Goal: Communication & Community: Share content

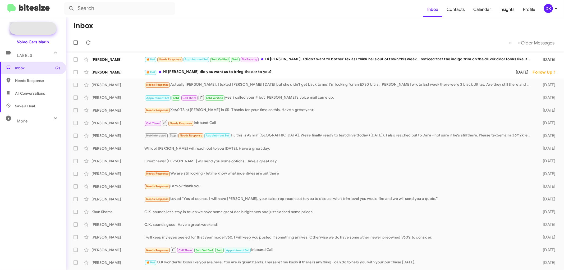
click at [45, 27] on span "New Campaign" at bounding box center [38, 28] width 27 height 5
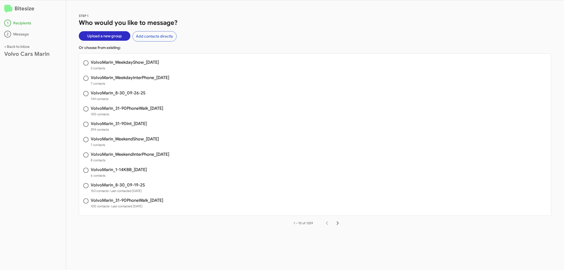
click at [127, 167] on span "VolvoMarin_1-14KBB_[DATE] 6 contacts" at bounding box center [315, 172] width 472 height 15
radio input "true"
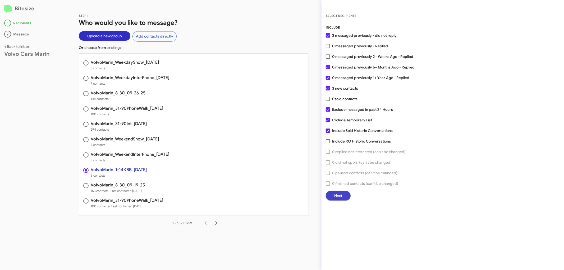
click at [337, 193] on span "Next" at bounding box center [338, 196] width 8 height 10
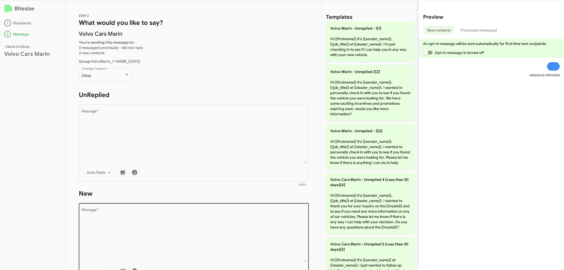
click at [184, 231] on textarea "Message *" at bounding box center [194, 235] width 224 height 54
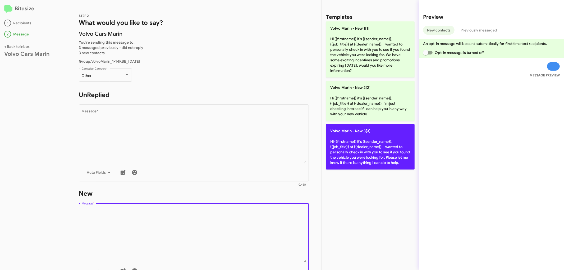
click at [385, 152] on p "Volvo [PERSON_NAME] - New 3[3] Hi {{firstname}} it's {{sender_name}}, {{job_tit…" at bounding box center [370, 146] width 89 height 45
type textarea "Hi {{firstname}} it's {{sender_name}}, {{job_title}} at {{dealer_name}}. I want…"
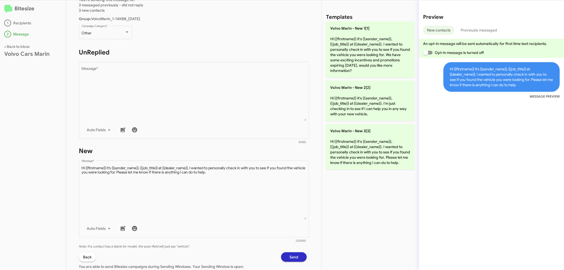
scroll to position [84, 0]
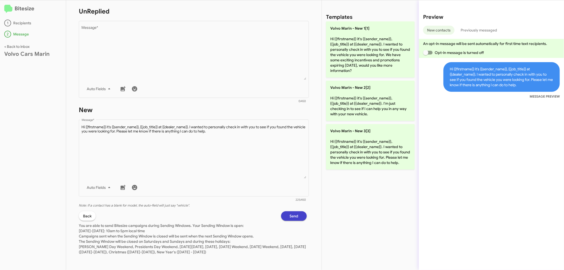
click at [289, 214] on span "Send" at bounding box center [293, 216] width 9 height 10
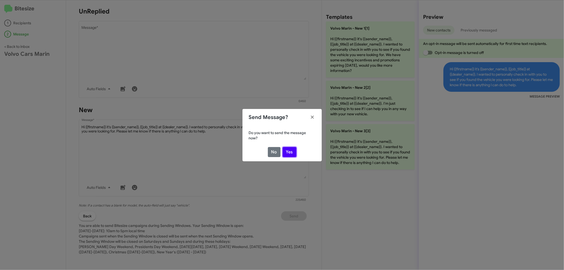
click at [290, 149] on button "Yes" at bounding box center [290, 152] width 14 height 10
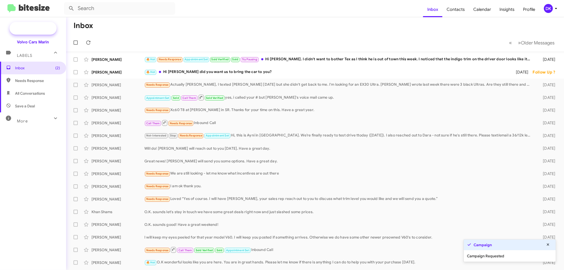
click at [32, 28] on span "New Campaign" at bounding box center [38, 28] width 27 height 5
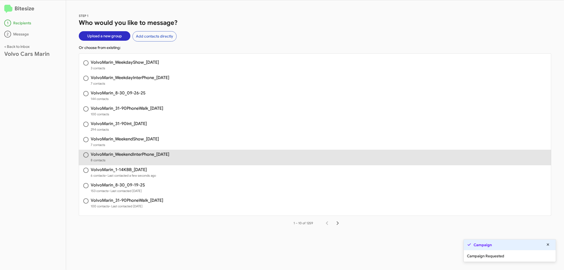
click at [140, 156] on h3 "VolvoMarin_WeekendInterPhone_[DATE]" at bounding box center [130, 154] width 78 height 4
radio input "true"
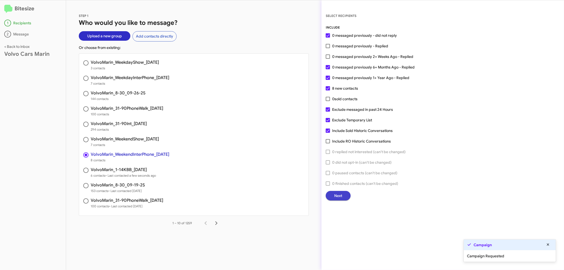
click at [337, 197] on span "Next" at bounding box center [338, 196] width 8 height 10
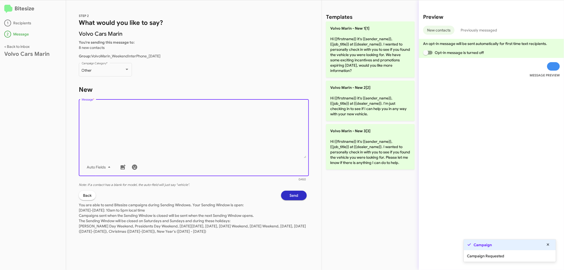
click at [227, 129] on textarea "Message *" at bounding box center [194, 131] width 224 height 54
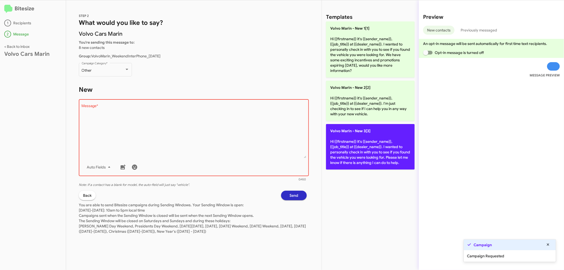
click at [376, 165] on p "Volvo [PERSON_NAME] - New 3[3] Hi {{firstname}} it's {{sender_name}}, {{job_tit…" at bounding box center [370, 146] width 89 height 45
type textarea "Hi {{firstname}} it's {{sender_name}}, {{job_title}} at {{dealer_name}}. I want…"
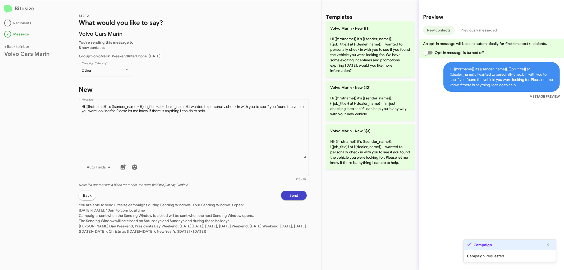
click at [302, 196] on button "Send" at bounding box center [294, 196] width 26 height 10
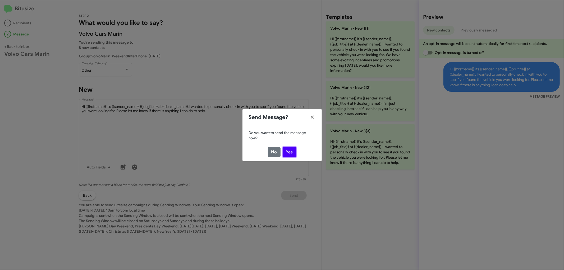
click at [294, 150] on button "Yes" at bounding box center [290, 152] width 14 height 10
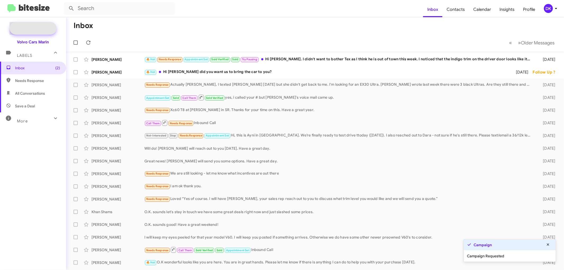
click at [41, 30] on span "New Campaign" at bounding box center [38, 28] width 27 height 5
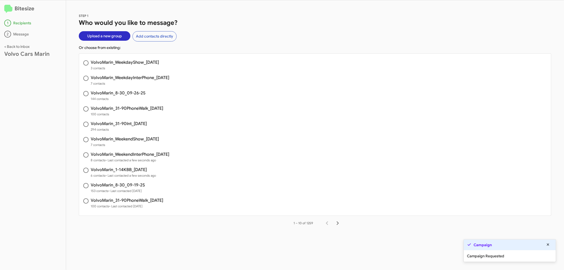
click at [138, 137] on h3 "VolvoMarin_WeekendShow_[DATE]" at bounding box center [125, 139] width 68 height 4
radio input "true"
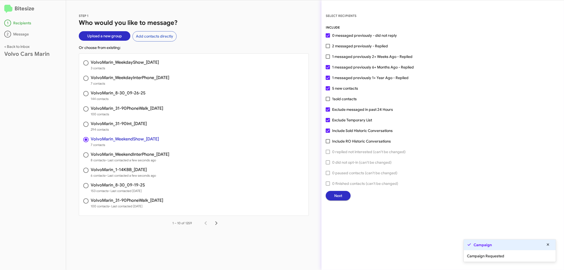
click at [342, 194] on button "Next" at bounding box center [338, 196] width 25 height 10
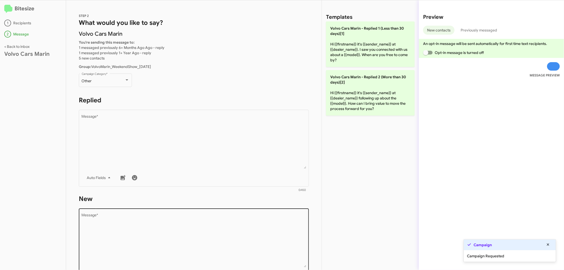
click at [182, 247] on textarea "Message *" at bounding box center [194, 240] width 224 height 54
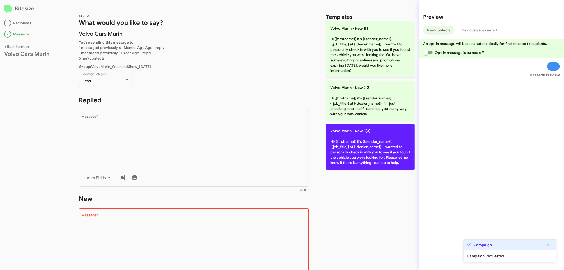
click at [354, 157] on p "Volvo [PERSON_NAME] - New 3[3] Hi {{firstname}} it's {{sender_name}}, {{job_tit…" at bounding box center [370, 146] width 89 height 45
type textarea "Hi {{firstname}} it's {{sender_name}}, {{job_title}} at {{dealer_name}}. I want…"
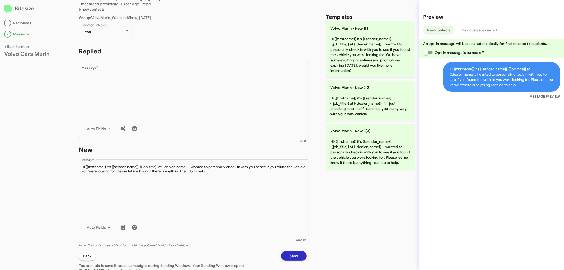
scroll to position [89, 0]
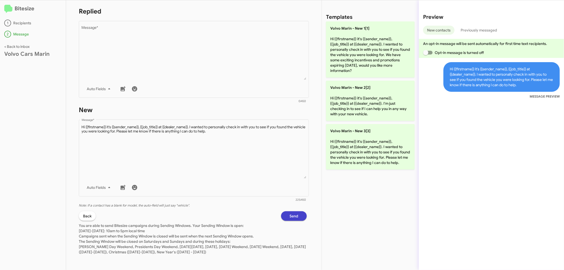
click at [284, 212] on button "Send" at bounding box center [294, 216] width 26 height 10
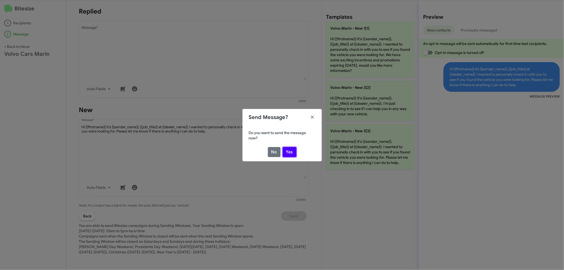
click at [290, 152] on button "Yes" at bounding box center [290, 152] width 14 height 10
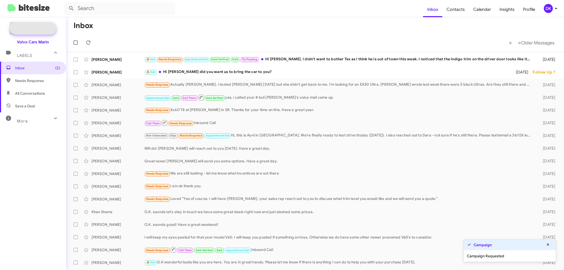
click at [36, 26] on span "New Campaign" at bounding box center [38, 28] width 27 height 5
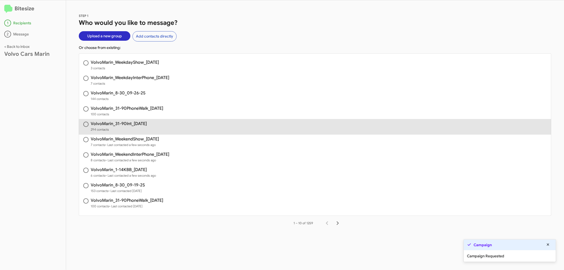
click at [122, 124] on h3 "VolvoMarin_31-90Int_[DATE]" at bounding box center [119, 124] width 56 height 4
radio input "true"
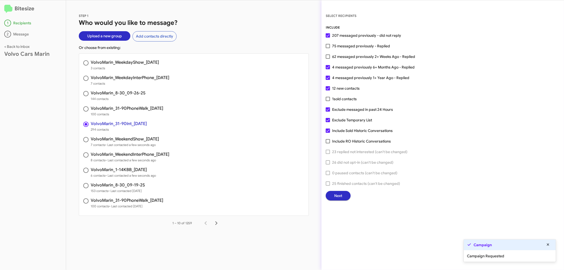
click at [338, 194] on span "Next" at bounding box center [338, 196] width 8 height 10
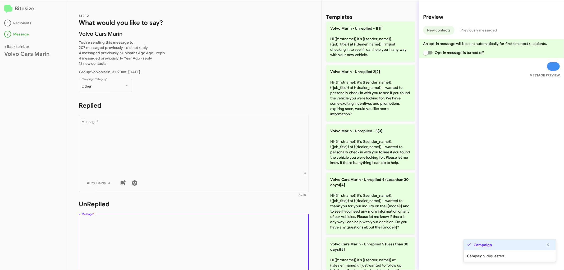
click at [174, 242] on textarea "Message *" at bounding box center [194, 246] width 224 height 54
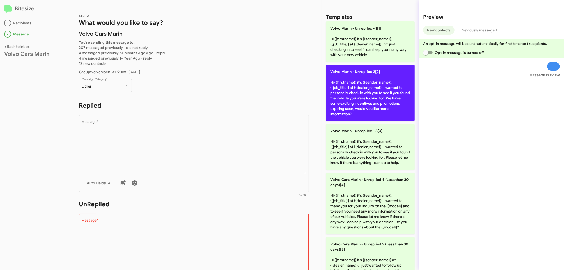
click at [375, 96] on p "Volvo Marin - Unreplied 2[2] Hi {{firstname}} it's {{sender_name}}, {{job_title…" at bounding box center [370, 93] width 89 height 56
type textarea "Hi {{firstname}} it's {{sender_name}}, {{job_title}} at {{dealer_name}}. I want…"
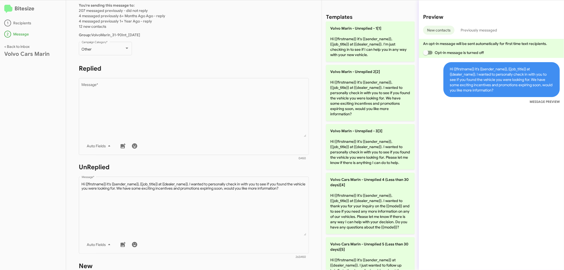
scroll to position [117, 0]
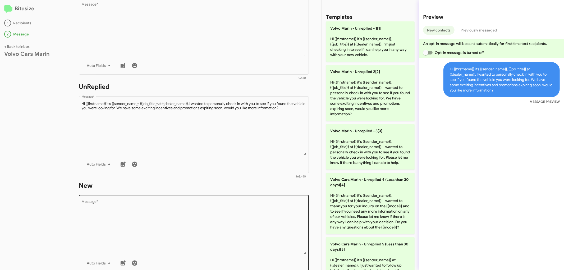
click at [177, 214] on textarea "Message *" at bounding box center [194, 227] width 224 height 54
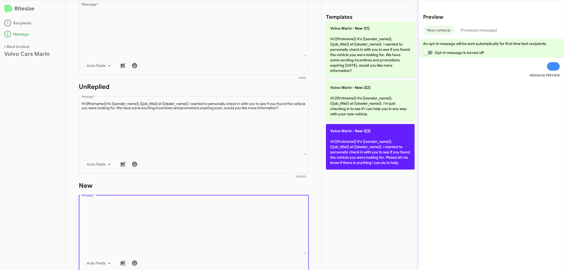
click at [342, 156] on p "Volvo [PERSON_NAME] - New 3[3] Hi {{firstname}} it's {{sender_name}}, {{job_tit…" at bounding box center [370, 146] width 89 height 45
type textarea "Hi {{firstname}} it's {{sender_name}}, {{job_title}} at {{dealer_name}}. I want…"
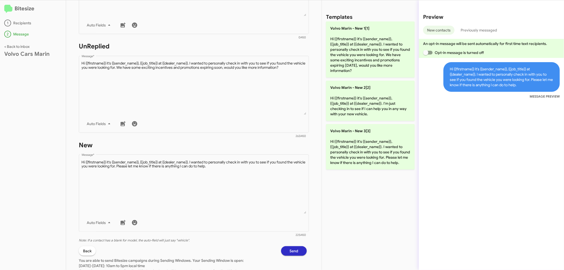
scroll to position [193, 0]
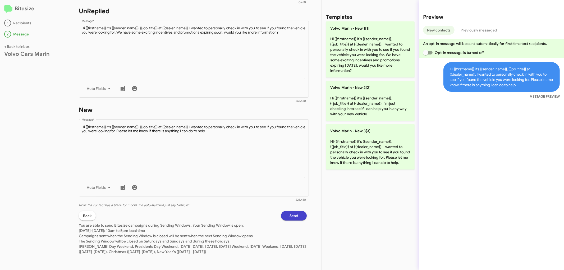
click at [289, 214] on span "Send" at bounding box center [293, 216] width 9 height 10
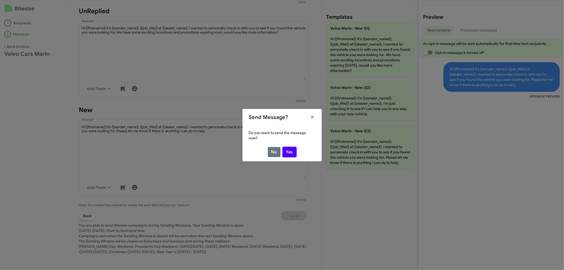
click at [292, 152] on button "Yes" at bounding box center [290, 152] width 14 height 10
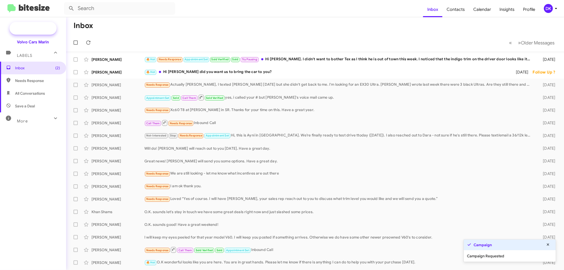
click at [40, 24] on span "New Campaign" at bounding box center [33, 28] width 47 height 13
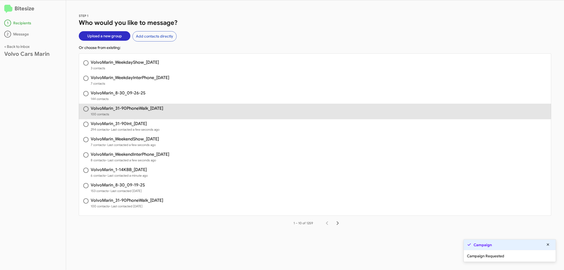
click at [133, 107] on h3 "VolvoMarin_31-90PhoneWalk_[DATE]" at bounding box center [127, 108] width 72 height 4
radio input "true"
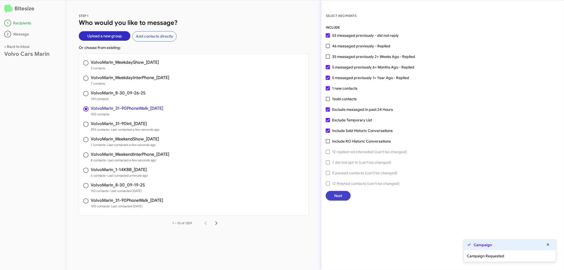
click at [340, 191] on span "Next" at bounding box center [338, 196] width 8 height 10
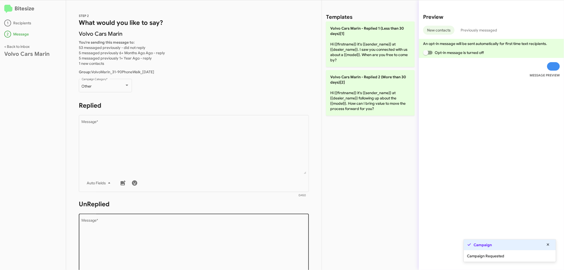
click at [114, 244] on textarea "Message *" at bounding box center [194, 246] width 224 height 54
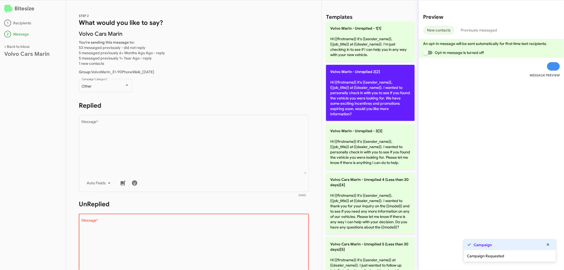
click at [355, 101] on p "Volvo Marin - Unreplied 2[2] Hi {{firstname}} it's {{sender_name}}, {{job_title…" at bounding box center [370, 93] width 89 height 56
type textarea "Hi {{firstname}} it's {{sender_name}}, {{job_title}} at {{dealer_name}}. I want…"
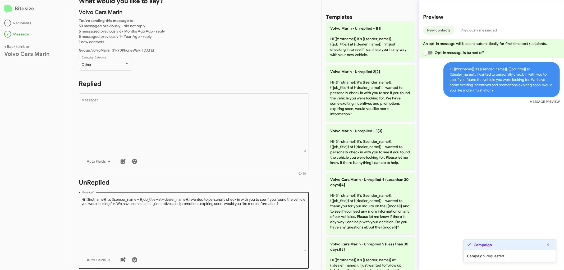
scroll to position [88, 0]
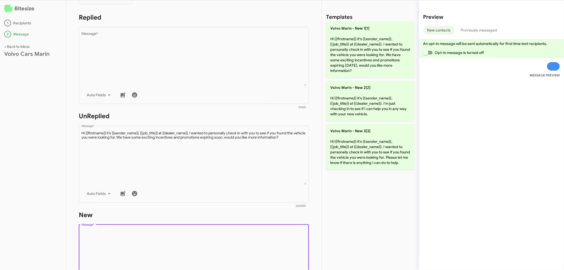
click at [184, 229] on textarea "Message *" at bounding box center [194, 256] width 224 height 54
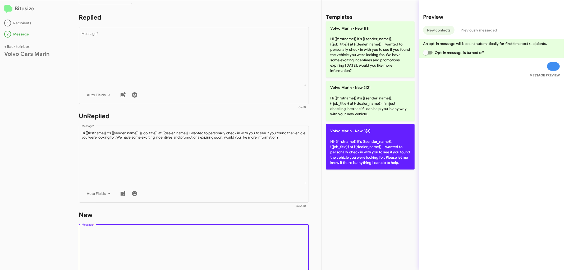
click at [365, 159] on p "Volvo [PERSON_NAME] - New 3[3] Hi {{firstname}} it's {{sender_name}}, {{job_tit…" at bounding box center [370, 146] width 89 height 45
type textarea "Hi {{firstname}} it's {{sender_name}}, {{job_title}} at {{dealer_name}}. I want…"
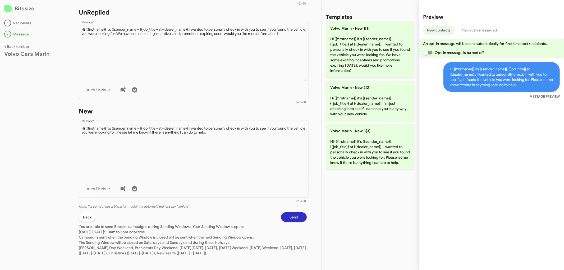
scroll to position [193, 0]
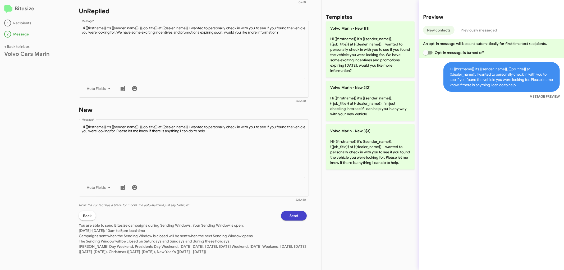
click at [289, 213] on span "Send" at bounding box center [293, 216] width 9 height 10
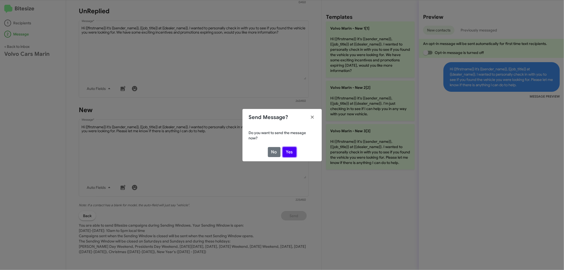
click at [290, 151] on button "Yes" at bounding box center [290, 152] width 14 height 10
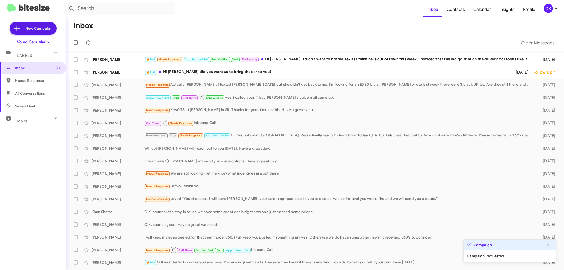
click at [42, 31] on span "New Campaign" at bounding box center [33, 28] width 47 height 13
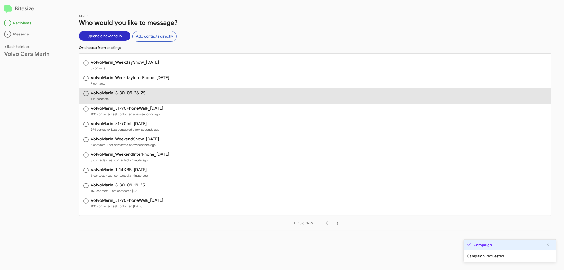
click at [118, 93] on h3 "VolvoMarin_8-30_09-26-25" at bounding box center [118, 93] width 55 height 4
radio input "true"
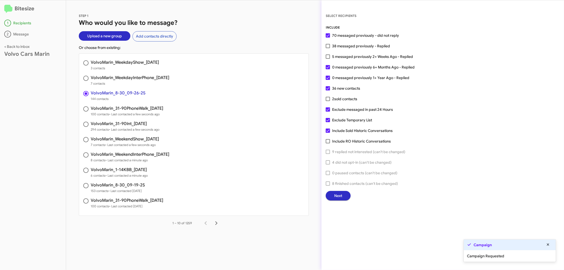
click at [340, 195] on span "Next" at bounding box center [338, 196] width 8 height 10
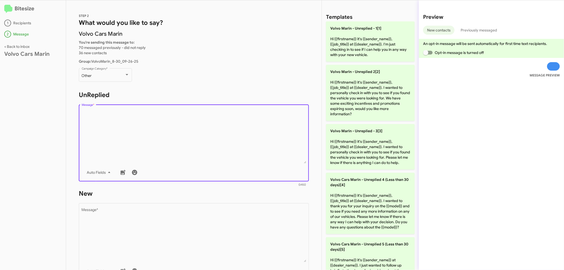
click at [149, 137] on textarea "Message *" at bounding box center [194, 136] width 224 height 54
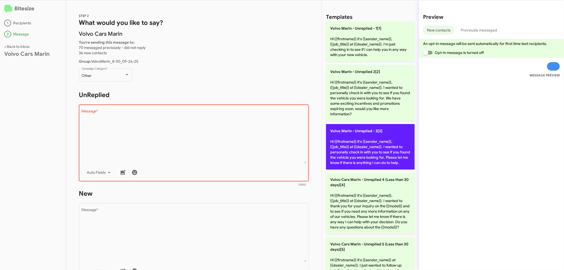
click at [366, 141] on p "Volvo Marin - Unreplied - 3[3] Hi {{firstname}} it's {{sender_name}}, {{job_tit…" at bounding box center [370, 146] width 89 height 45
type textarea "Hi {{firstname}} it's {{sender_name}}, {{job_title}} at {{dealer_name}}. I want…"
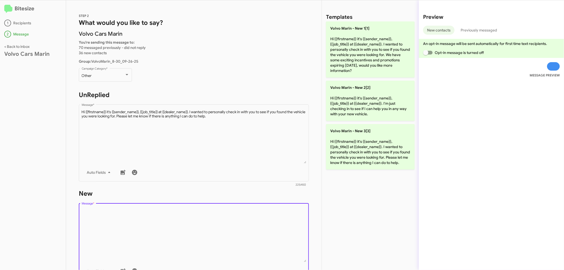
click at [159, 235] on textarea "Message *" at bounding box center [194, 235] width 224 height 54
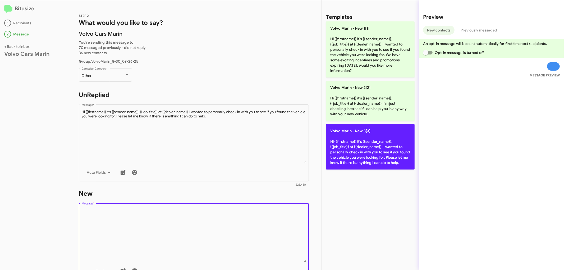
click at [353, 161] on p "Volvo [PERSON_NAME] - New 3[3] Hi {{firstname}} it's {{sender_name}}, {{job_tit…" at bounding box center [370, 146] width 89 height 45
type textarea "Hi {{firstname}} it's {{sender_name}}, {{job_title}} at {{dealer_name}}. I want…"
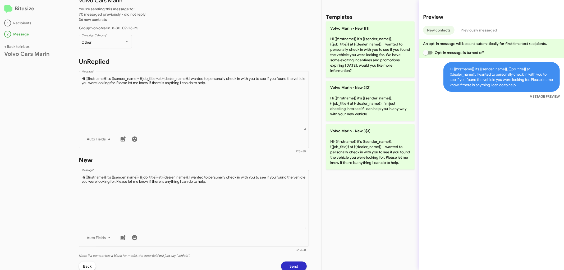
scroll to position [84, 0]
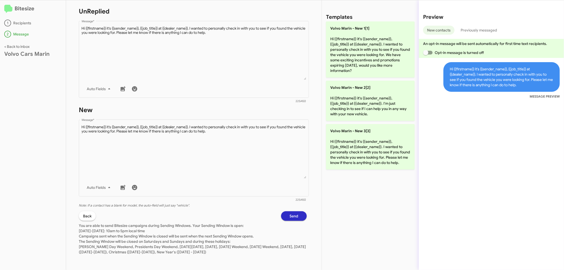
click at [289, 215] on span "Send" at bounding box center [293, 216] width 9 height 10
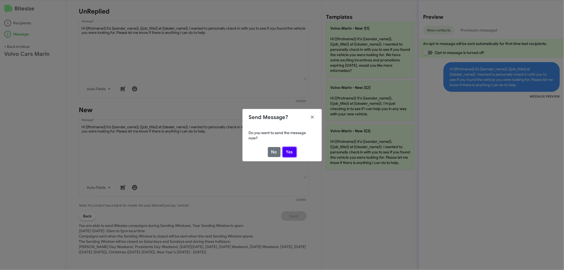
click at [289, 153] on button "Yes" at bounding box center [290, 152] width 14 height 10
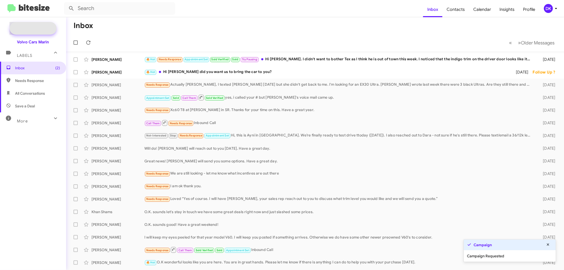
click at [42, 29] on span "New Campaign" at bounding box center [38, 28] width 27 height 5
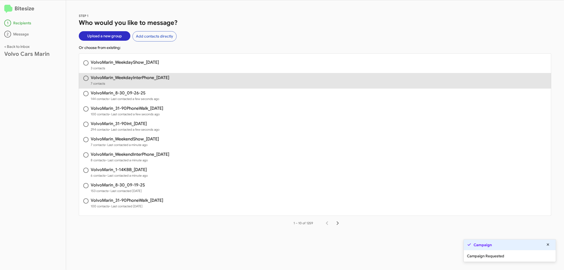
click at [128, 77] on h3 "VolvoMarin_WeekdayInterPhone_[DATE]" at bounding box center [130, 78] width 78 height 4
radio input "true"
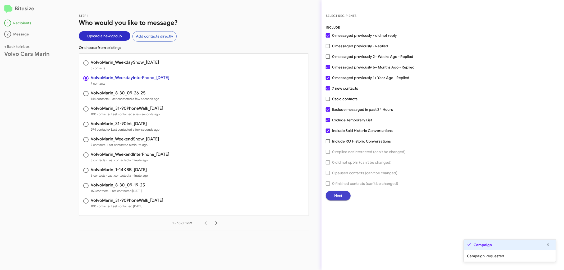
click at [342, 195] on span "Next" at bounding box center [338, 196] width 8 height 10
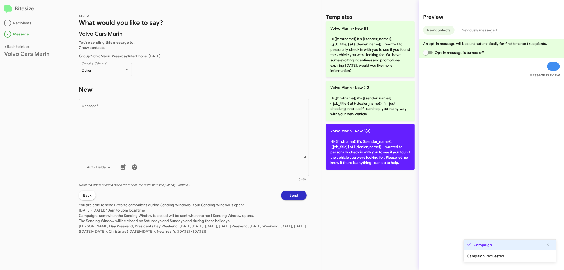
drag, startPoint x: 253, startPoint y: 146, endPoint x: 376, endPoint y: 142, distance: 122.7
click at [255, 145] on textarea "Message *" at bounding box center [194, 131] width 224 height 54
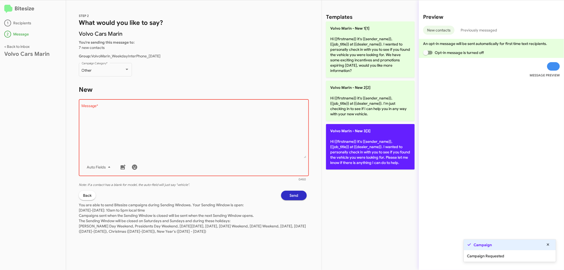
click at [395, 148] on p "Volvo [PERSON_NAME] - New 3[3] Hi {{firstname}} it's {{sender_name}}, {{job_tit…" at bounding box center [370, 146] width 89 height 45
type textarea "Hi {{firstname}} it's {{sender_name}}, {{job_title}} at {{dealer_name}}. I want…"
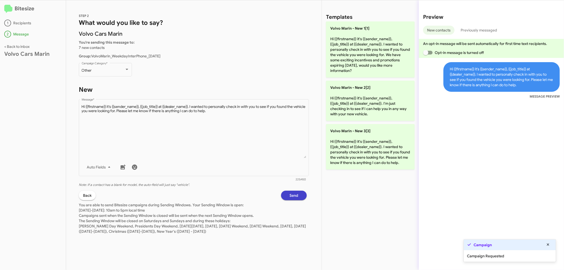
click at [292, 193] on span "Send" at bounding box center [293, 196] width 9 height 10
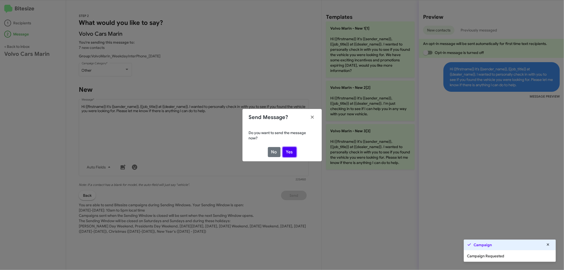
click at [290, 153] on button "Yes" at bounding box center [290, 152] width 14 height 10
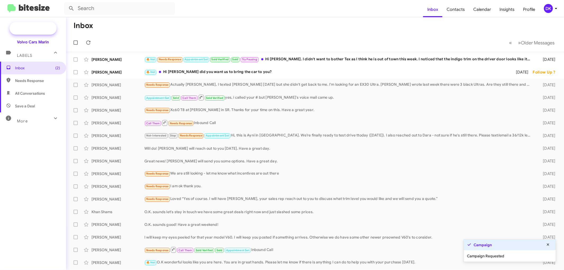
click at [47, 25] on span "New Campaign" at bounding box center [33, 28] width 47 height 13
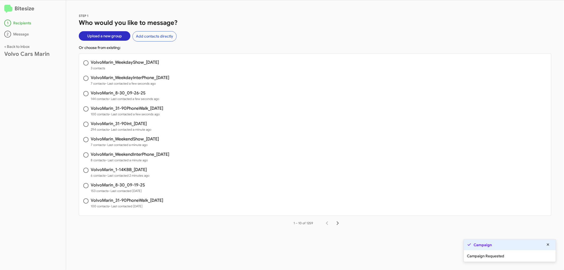
click at [138, 61] on h3 "VolvoMarin_WeekdayShow_[DATE]" at bounding box center [125, 62] width 68 height 4
radio input "true"
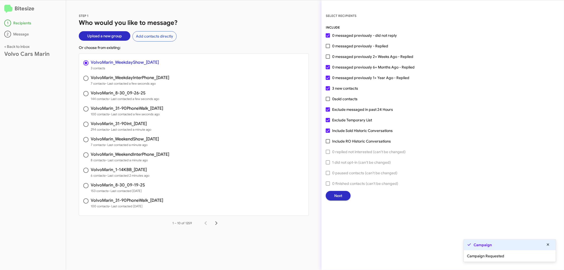
click at [339, 195] on span "Next" at bounding box center [338, 196] width 8 height 10
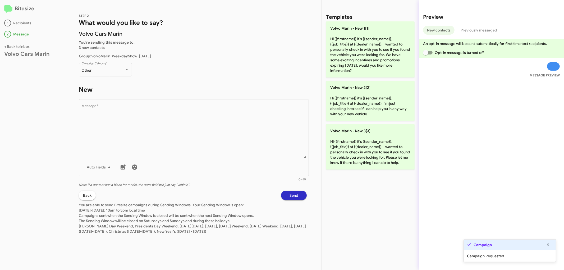
click at [314, 170] on div "STEP 2 What would you like to say? Volvo Cars [PERSON_NAME] You're sending this…" at bounding box center [193, 135] width 255 height 270
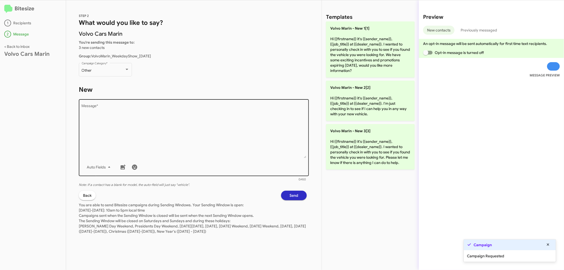
click at [188, 129] on textarea "Message *" at bounding box center [194, 131] width 224 height 54
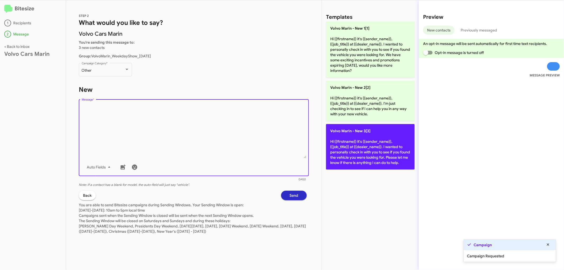
click at [410, 159] on p "Volvo [PERSON_NAME] - New 3[3] Hi {{firstname}} it's {{sender_name}}, {{job_tit…" at bounding box center [370, 146] width 89 height 45
type textarea "Hi {{firstname}} it's {{sender_name}}, {{job_title}} at {{dealer_name}}. I want…"
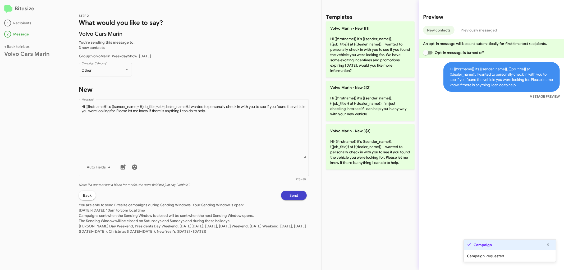
click at [298, 195] on button "Send" at bounding box center [294, 196] width 26 height 10
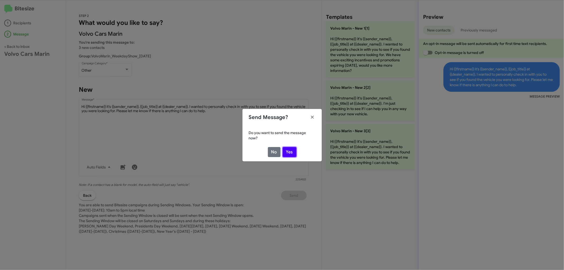
click at [290, 153] on button "Yes" at bounding box center [290, 152] width 14 height 10
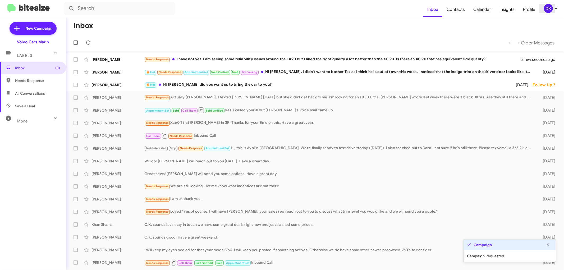
click at [552, 9] on div "DK" at bounding box center [548, 8] width 9 height 9
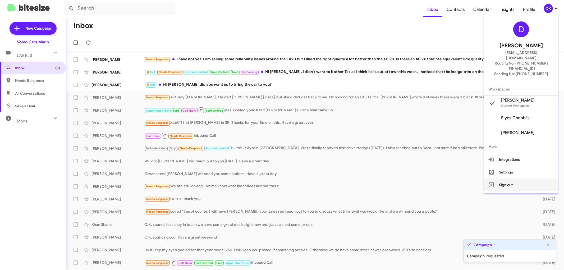
click at [519, 178] on button "Sign out" at bounding box center [521, 184] width 74 height 13
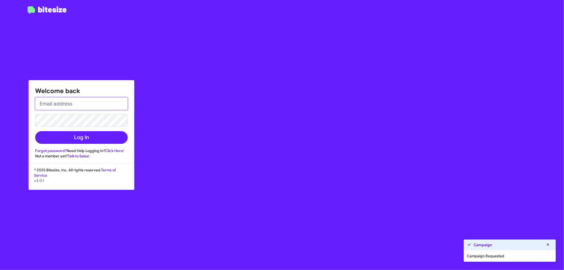
type input "[EMAIL_ADDRESS][DOMAIN_NAME]"
